Goal: Task Accomplishment & Management: Use online tool/utility

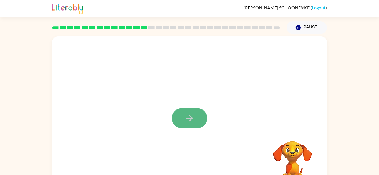
click at [191, 120] on icon "button" at bounding box center [190, 119] width 10 height 10
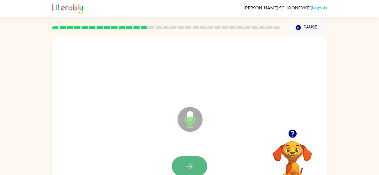
click at [199, 159] on button "button" at bounding box center [189, 167] width 35 height 20
click at [295, 139] on button "button" at bounding box center [292, 134] width 14 height 14
click at [192, 160] on button "button" at bounding box center [189, 167] width 35 height 20
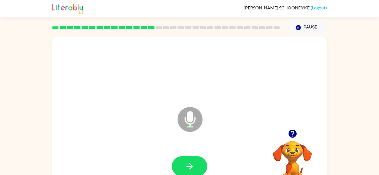
click at [192, 160] on button "button" at bounding box center [189, 167] width 35 height 20
click at [192, 160] on div at bounding box center [189, 167] width 35 height 20
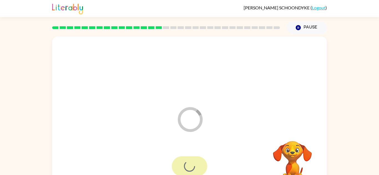
click at [192, 160] on div at bounding box center [189, 167] width 35 height 20
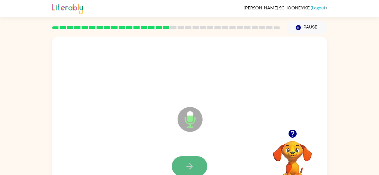
click at [190, 162] on icon "button" at bounding box center [190, 167] width 10 height 10
click at [190, 163] on icon "button" at bounding box center [190, 167] width 10 height 10
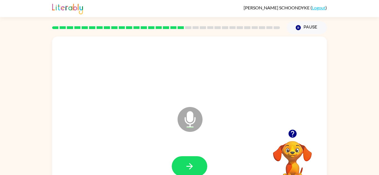
click at [190, 163] on icon "button" at bounding box center [190, 167] width 10 height 10
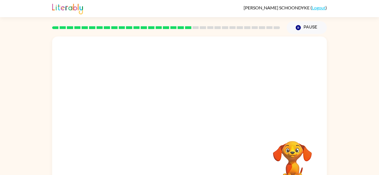
click at [190, 163] on div "Your browser must support playing .mp4 files to use Literably. Please try using…" at bounding box center [189, 116] width 274 height 158
click at [190, 163] on div at bounding box center [189, 166] width 263 height 45
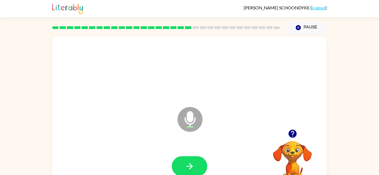
click at [190, 163] on icon "button" at bounding box center [190, 167] width 10 height 10
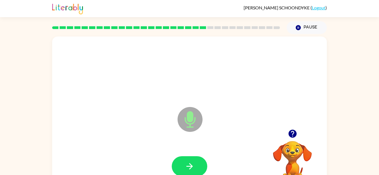
click at [190, 163] on icon "button" at bounding box center [190, 167] width 10 height 10
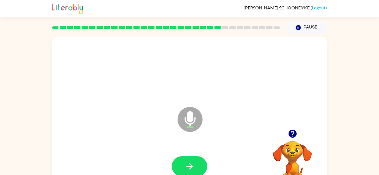
click at [190, 163] on icon "button" at bounding box center [190, 167] width 10 height 10
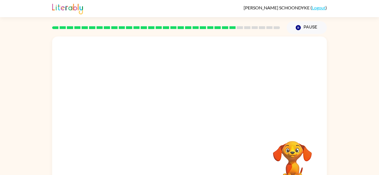
click at [291, 156] on video "Your browser must support playing .mp4 files to use Literably. Please try using…" at bounding box center [291, 160] width 55 height 55
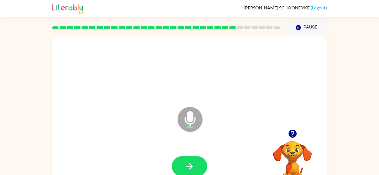
click at [294, 136] on icon "button" at bounding box center [292, 134] width 8 height 8
click at [295, 136] on icon "button" at bounding box center [292, 134] width 8 height 8
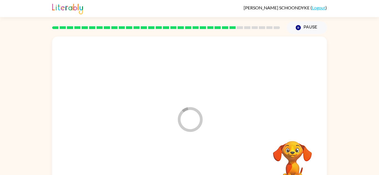
click at [295, 136] on video "Your browser must support playing .mp4 files to use Literably. Please try using…" at bounding box center [291, 160] width 55 height 55
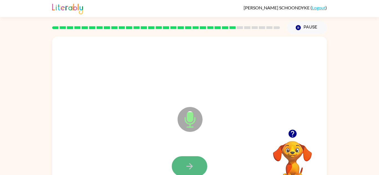
click at [202, 172] on button "button" at bounding box center [189, 167] width 35 height 20
click at [197, 165] on button "button" at bounding box center [189, 167] width 35 height 20
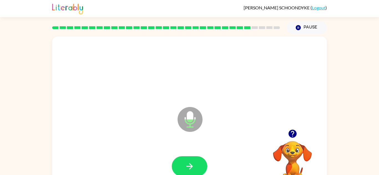
click at [197, 165] on button "button" at bounding box center [189, 167] width 35 height 20
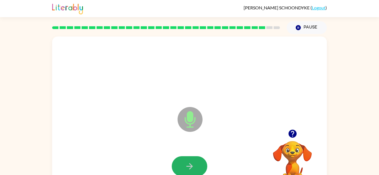
click at [197, 165] on button "button" at bounding box center [189, 167] width 35 height 20
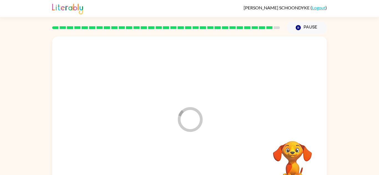
click at [197, 165] on div at bounding box center [189, 166] width 263 height 45
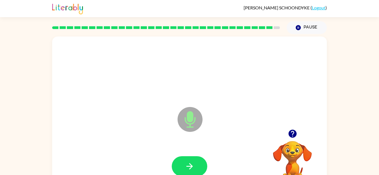
click at [292, 138] on icon "button" at bounding box center [292, 134] width 8 height 8
click at [299, 135] on div at bounding box center [291, 134] width 55 height 14
click at [293, 134] on icon "button" at bounding box center [292, 134] width 10 height 10
click at [181, 163] on button "button" at bounding box center [189, 167] width 35 height 20
